Goal: Task Accomplishment & Management: Use online tool/utility

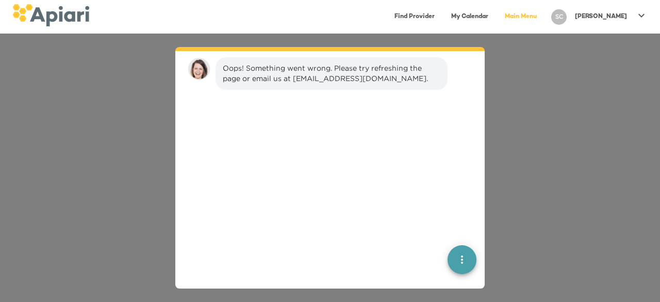
scroll to position [14, 0]
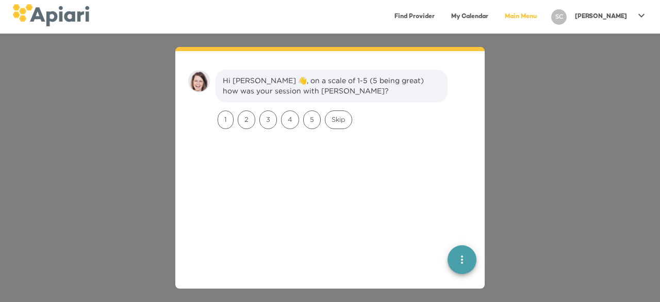
scroll to position [14, 0]
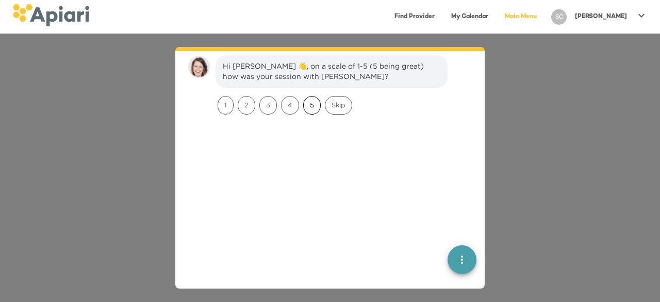
click at [314, 105] on span "5" at bounding box center [312, 105] width 17 height 10
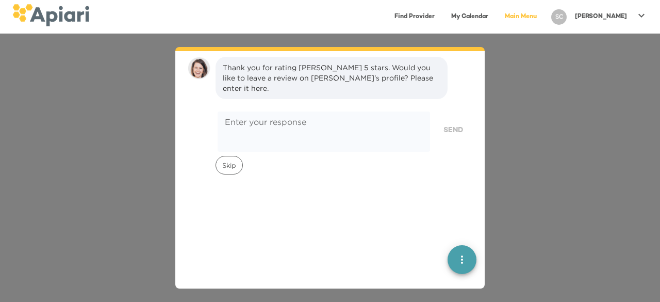
scroll to position [85, 0]
click at [239, 160] on div "Skip" at bounding box center [228, 164] width 31 height 23
click at [236, 159] on span "Skip" at bounding box center [229, 164] width 26 height 10
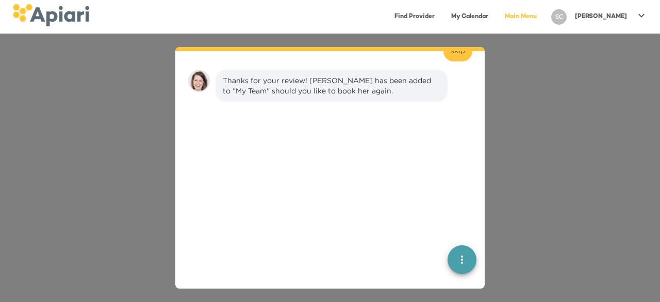
scroll to position [155, 0]
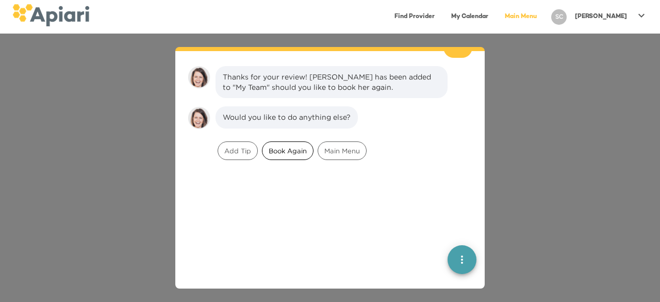
click at [281, 146] on span "Book Again" at bounding box center [287, 151] width 51 height 10
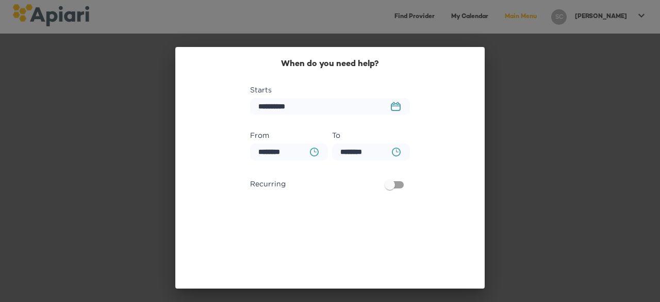
scroll to position [261, 0]
click at [392, 106] on icon "23979DC4-A7E4-489C-88E7-37869341D308 Created with sketchtool." at bounding box center [396, 106] width 10 height 9
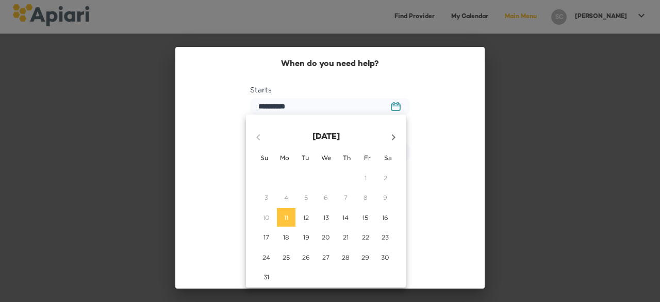
click at [396, 134] on icon "button" at bounding box center [393, 137] width 12 height 12
click at [347, 181] on p "4" at bounding box center [345, 177] width 4 height 9
type input "**********"
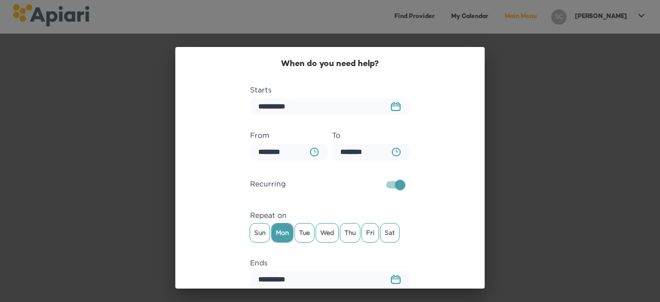
click at [399, 108] on button "23979DC4-A7E4-489C-88E7-37869341D308 Created with sketchtool." at bounding box center [396, 106] width 22 height 22
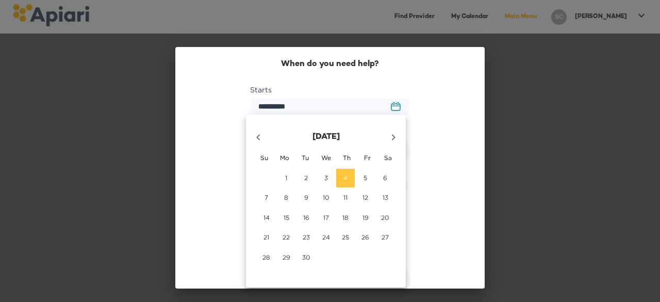
click at [399, 108] on div at bounding box center [330, 151] width 660 height 302
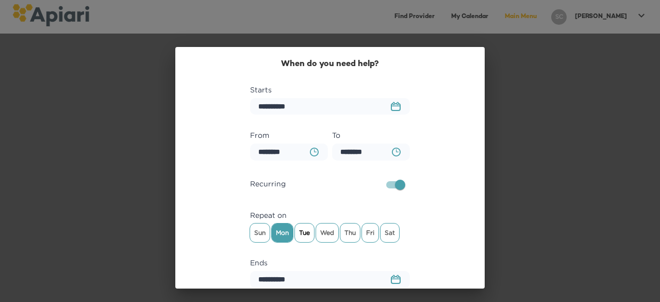
click at [307, 233] on span "Tue" at bounding box center [304, 232] width 19 height 15
click at [363, 239] on span "Fri" at bounding box center [370, 232] width 17 height 15
click at [362, 239] on span "Fri" at bounding box center [370, 232] width 17 height 15
click at [354, 235] on span "Thu" at bounding box center [350, 232] width 20 height 15
click at [381, 236] on span "Sat" at bounding box center [390, 232] width 19 height 15
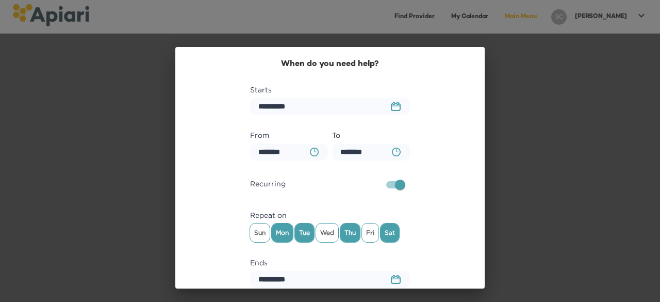
click at [381, 236] on span "Sat" at bounding box center [390, 232] width 19 height 15
click at [370, 236] on span "Fri" at bounding box center [370, 232] width 17 height 15
click at [314, 150] on icon "button" at bounding box center [314, 151] width 9 height 9
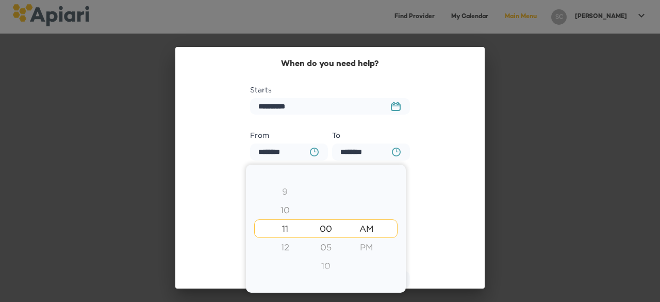
click at [287, 190] on div "9" at bounding box center [285, 191] width 41 height 19
type input "********"
click at [368, 253] on div "PM" at bounding box center [367, 247] width 41 height 19
type input "********"
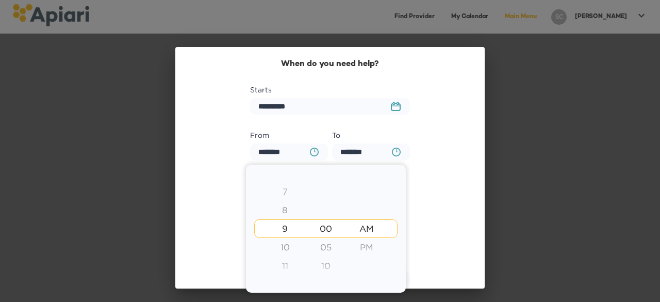
type input "********"
click at [427, 177] on div at bounding box center [330, 151] width 660 height 302
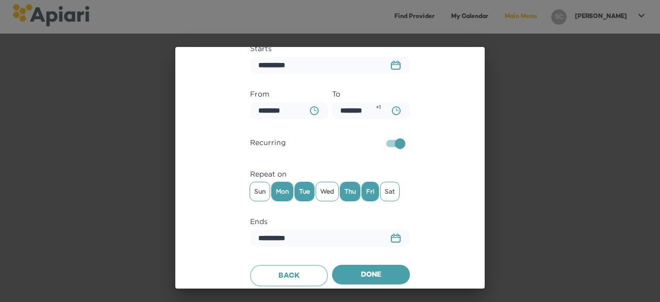
scroll to position [45, 0]
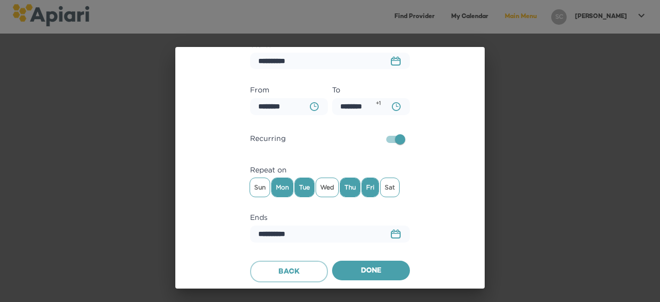
click at [391, 237] on rect "button" at bounding box center [395, 234] width 9 height 7
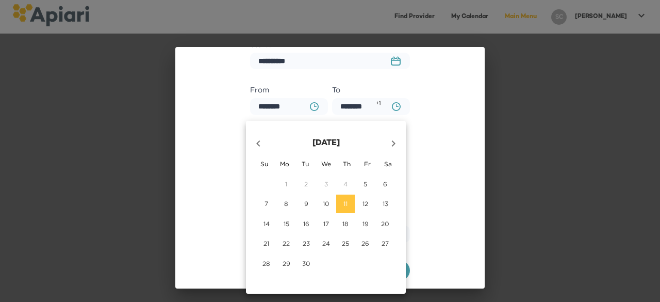
click at [302, 260] on p "30" at bounding box center [306, 263] width 8 height 9
type input "**********"
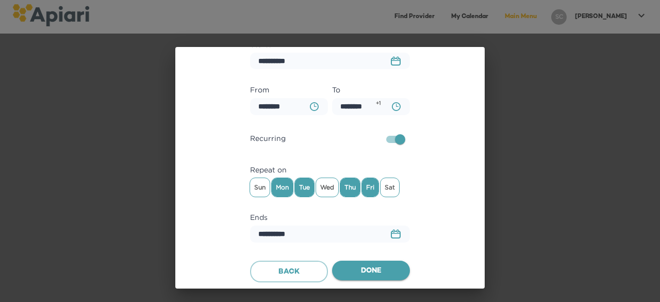
click at [360, 276] on span "Done" at bounding box center [370, 271] width 61 height 13
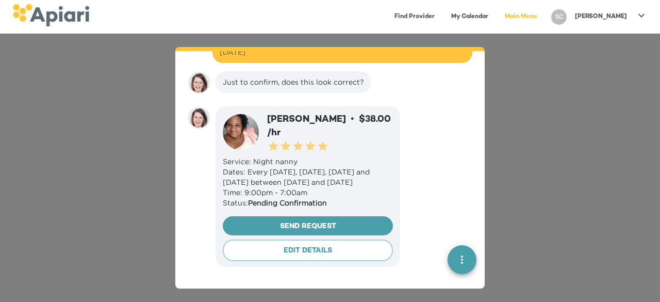
scroll to position [336, 0]
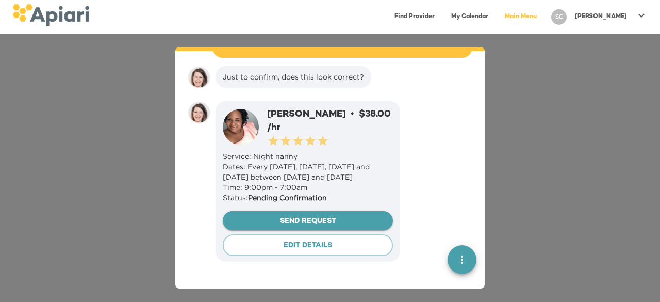
click at [363, 220] on span "Send Request" at bounding box center [308, 221] width 154 height 13
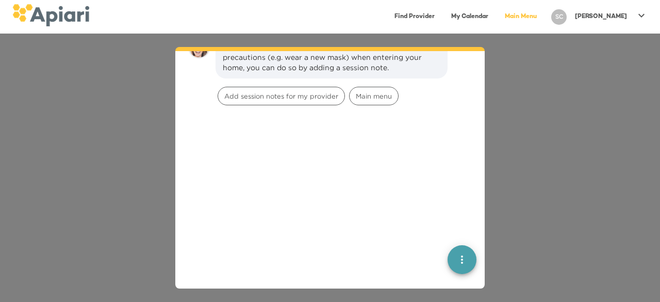
scroll to position [767, 0]
